Goal: Complete application form

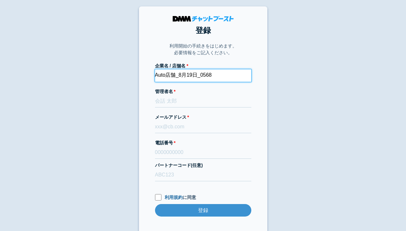
type input "Auto店舗_8月19日_0568"
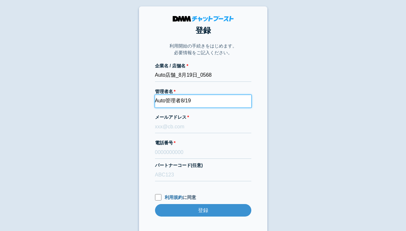
type input "Auto管理者8/19"
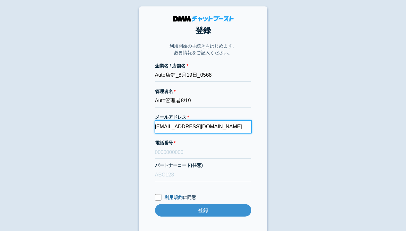
type input "[EMAIL_ADDRESS][DOMAIN_NAME]"
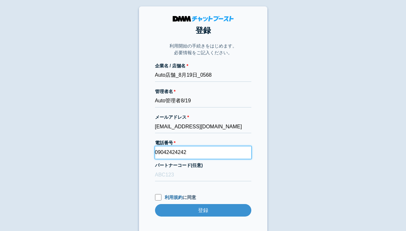
type input "09042424242"
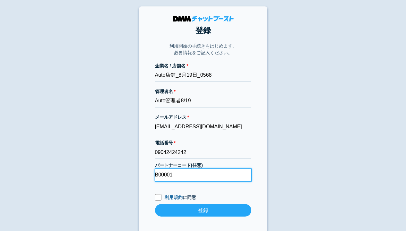
type input "B00001"
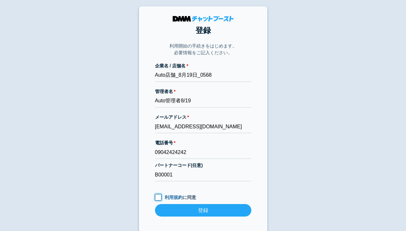
click at [158, 197] on input "利用規約 に同意" at bounding box center [158, 197] width 6 height 6
checkbox input "true"
click at [203, 210] on input "登録" at bounding box center [203, 210] width 96 height 13
